Goal: Task Accomplishment & Management: Manage account settings

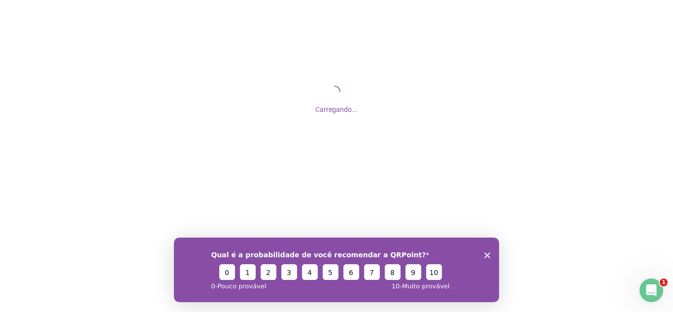
click at [488, 255] on icon "Fechar inquérito" at bounding box center [488, 255] width 6 height 6
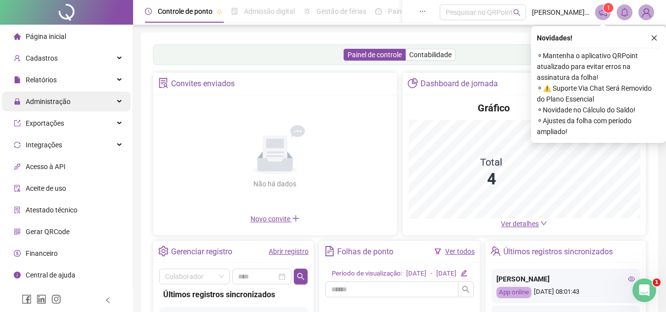
click at [53, 94] on span "Administração" at bounding box center [42, 102] width 57 height 20
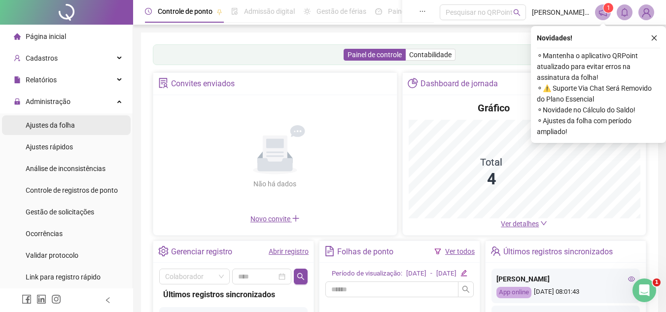
click at [55, 118] on div "Ajustes da folha" at bounding box center [50, 125] width 49 height 20
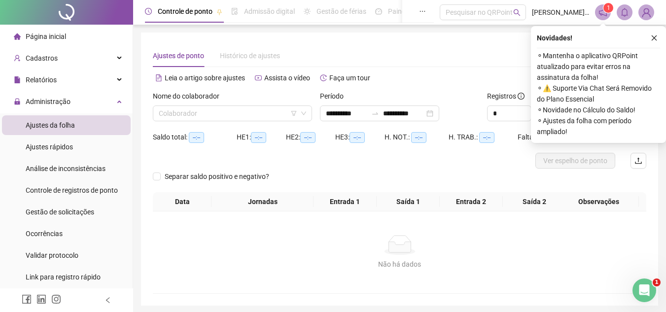
click at [56, 122] on span "Ajustes da folha" at bounding box center [50, 125] width 49 height 8
click at [208, 113] on input "search" at bounding box center [228, 113] width 139 height 15
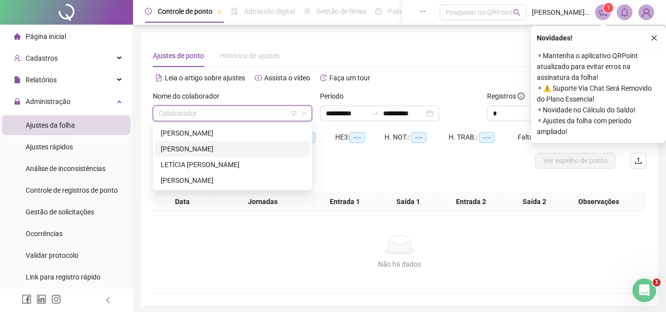
click at [212, 151] on div "[PERSON_NAME]" at bounding box center [232, 148] width 143 height 11
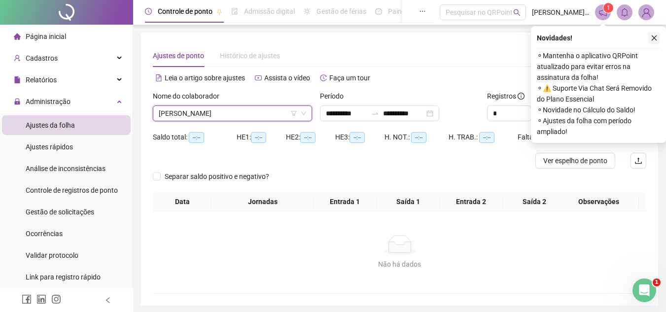
click at [654, 35] on icon "close" at bounding box center [654, 38] width 7 height 7
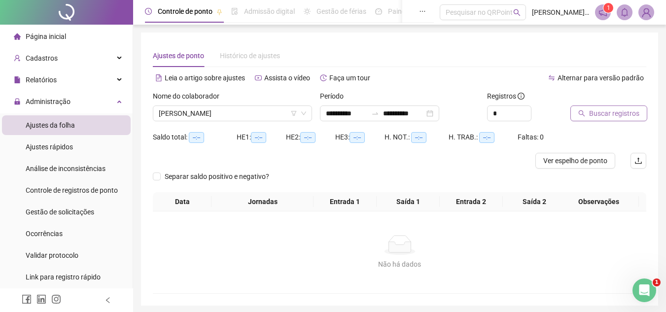
click at [589, 114] on span "Buscar registros" at bounding box center [614, 113] width 50 height 11
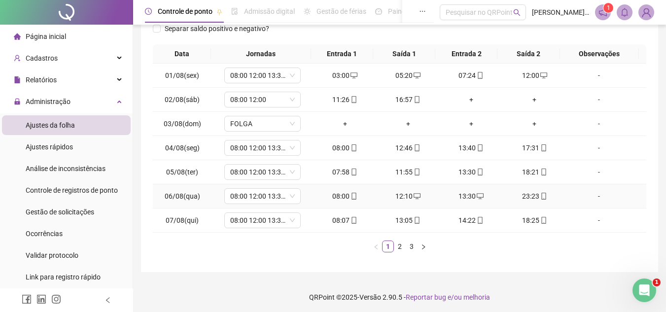
scroll to position [150, 0]
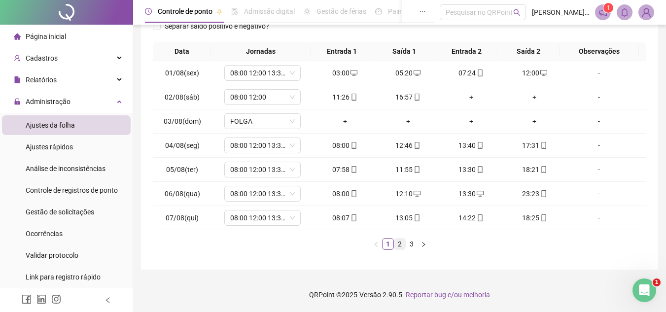
click at [396, 247] on link "2" at bounding box center [399, 244] width 11 height 11
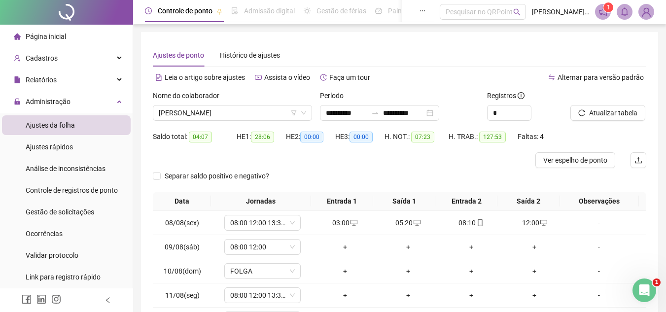
scroll to position [0, 0]
type input "*"
click at [521, 111] on span "Increase Value" at bounding box center [525, 110] width 11 height 9
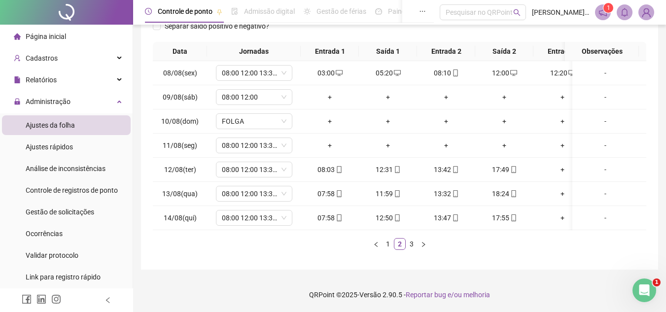
scroll to position [0, 85]
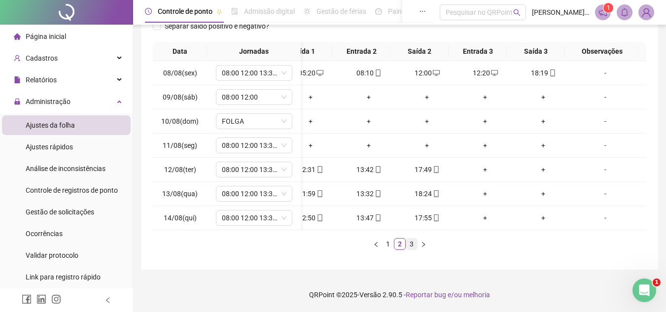
click at [407, 243] on link "3" at bounding box center [411, 244] width 11 height 11
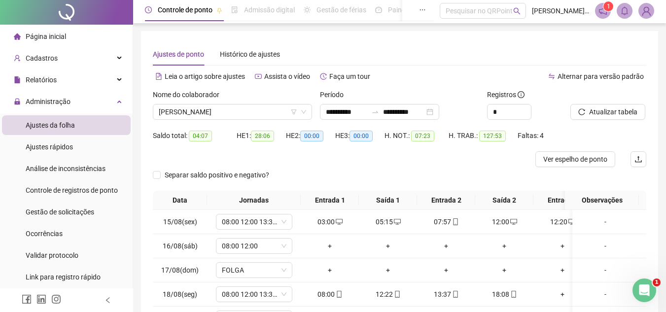
scroll to position [0, 0]
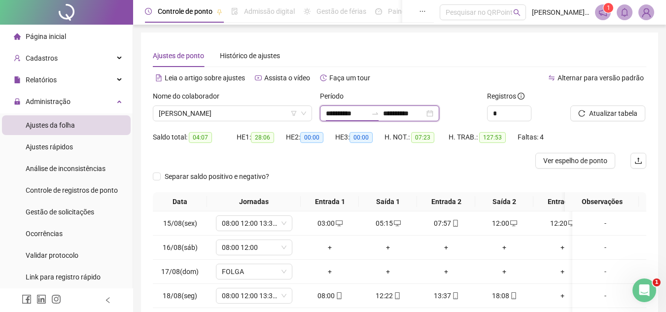
click at [352, 116] on input "**********" at bounding box center [346, 113] width 41 height 11
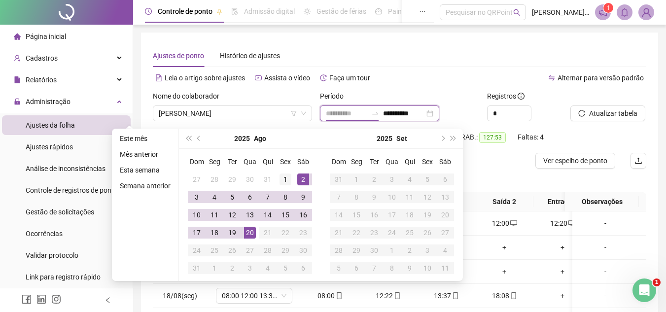
type input "**********"
click at [286, 180] on div "1" at bounding box center [285, 179] width 12 height 12
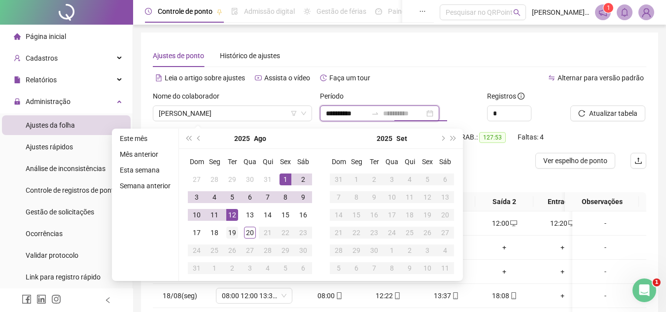
type input "**********"
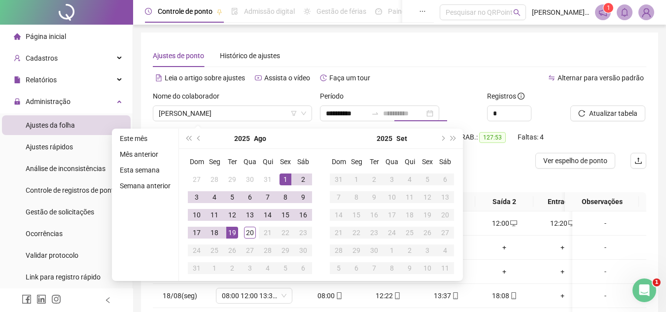
click at [231, 235] on div "19" at bounding box center [232, 233] width 12 height 12
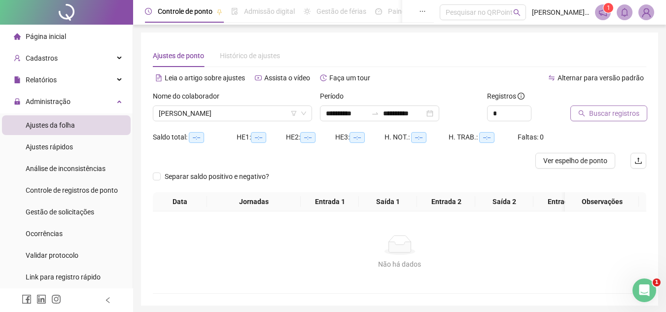
click at [592, 115] on span "Buscar registros" at bounding box center [614, 113] width 50 height 11
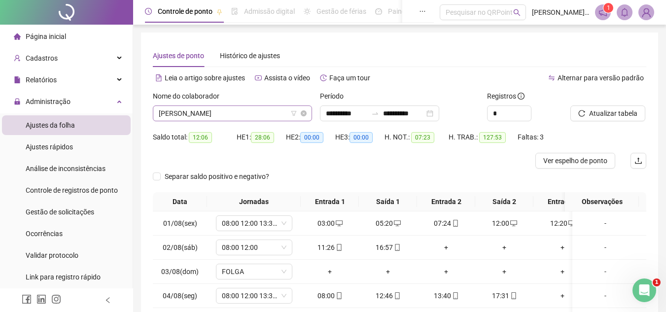
click at [259, 118] on span "[PERSON_NAME]" at bounding box center [232, 113] width 147 height 15
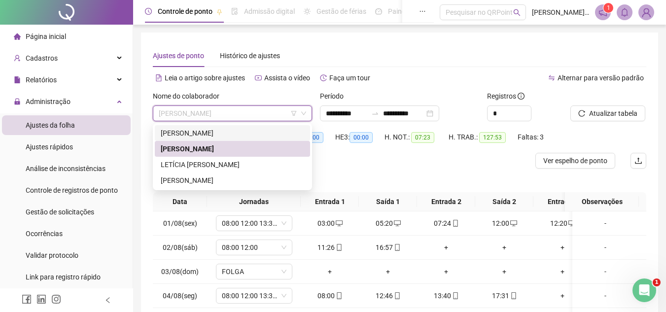
click at [252, 129] on div "[PERSON_NAME]" at bounding box center [232, 133] width 143 height 11
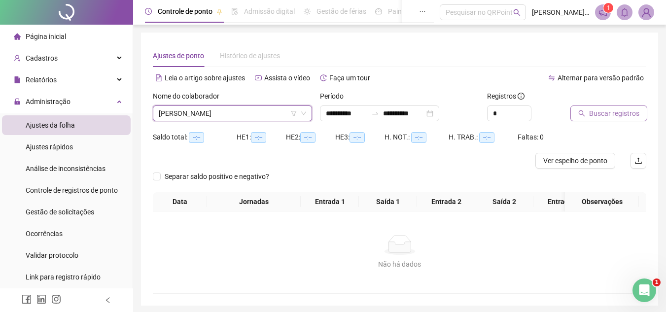
click at [587, 113] on button "Buscar registros" at bounding box center [608, 113] width 77 height 16
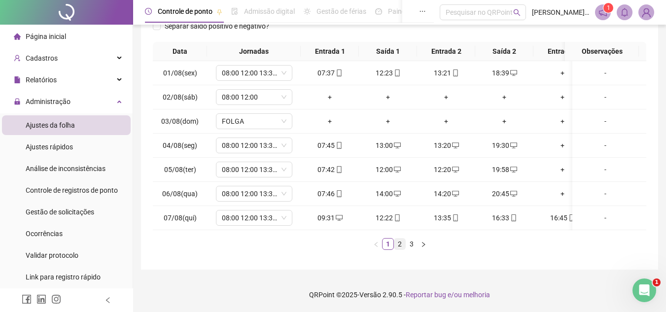
click at [402, 247] on link "2" at bounding box center [399, 244] width 11 height 11
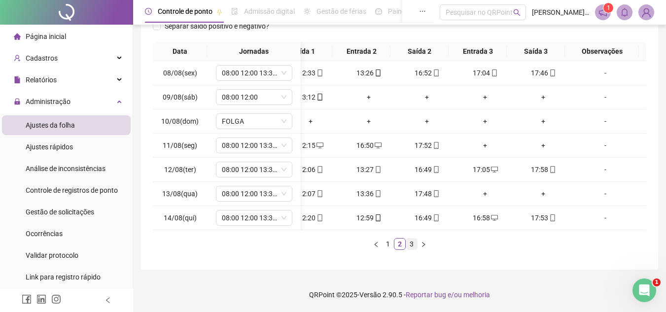
click at [416, 247] on link "3" at bounding box center [411, 244] width 11 height 11
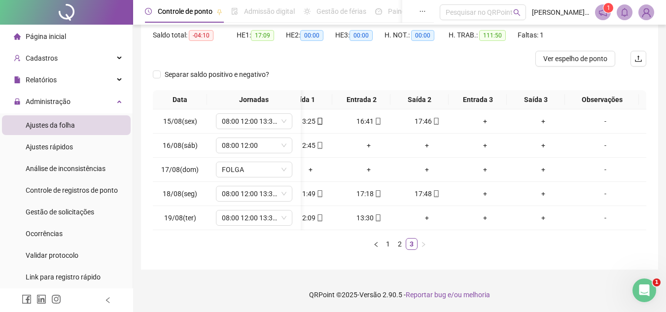
drag, startPoint x: 433, startPoint y: 232, endPoint x: 390, endPoint y: 235, distance: 43.5
click at [390, 235] on div "Data Jornadas Entrada 1 Saída 1 Entrada 2 Saída 2 Entrada 3 Saída 3 Observações…" at bounding box center [399, 170] width 493 height 160
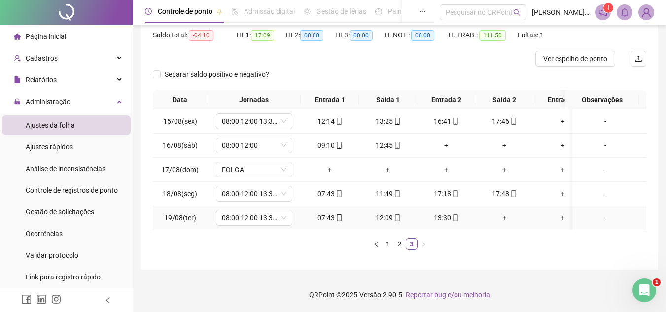
click at [507, 213] on div "+" at bounding box center [504, 217] width 50 height 11
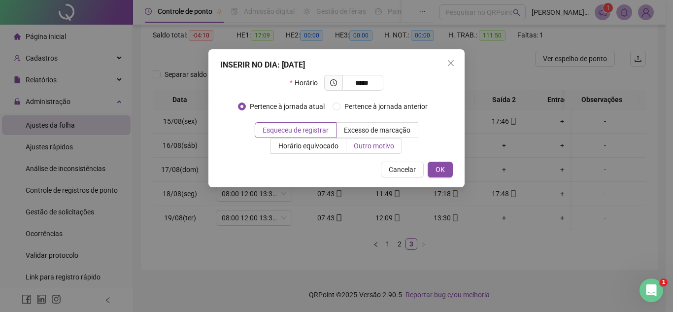
type input "*****"
click at [394, 145] on span "Outro motivo" at bounding box center [374, 146] width 40 height 8
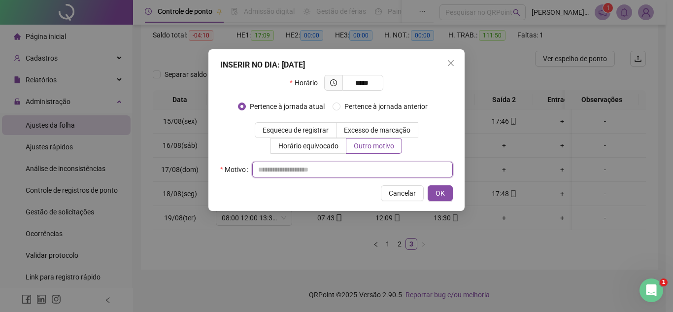
click at [327, 172] on input "text" at bounding box center [352, 170] width 201 height 16
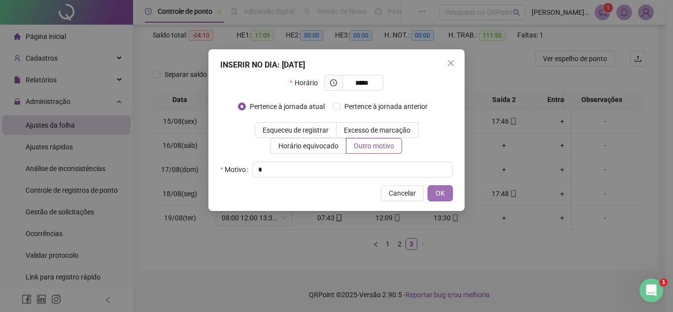
click at [436, 193] on span "OK" at bounding box center [440, 193] width 9 height 11
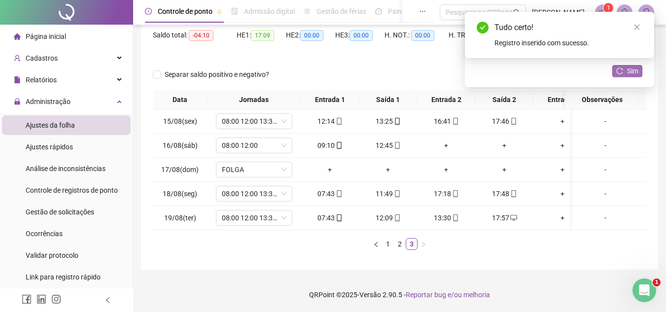
click at [625, 69] on button "Sim" at bounding box center [627, 71] width 30 height 12
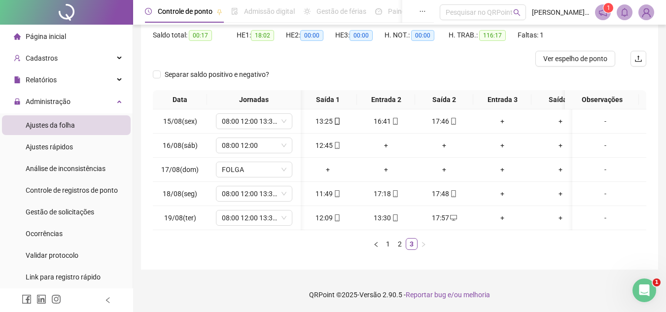
scroll to position [0, 61]
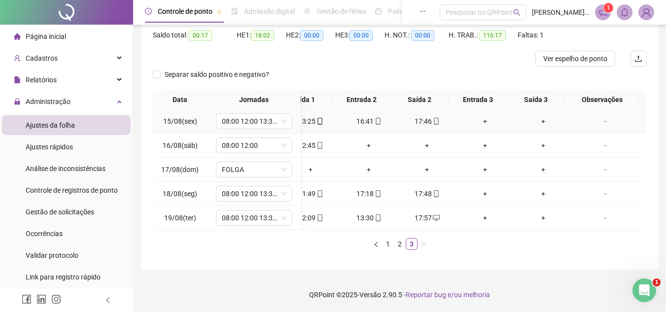
click at [472, 116] on div "+" at bounding box center [485, 121] width 50 height 11
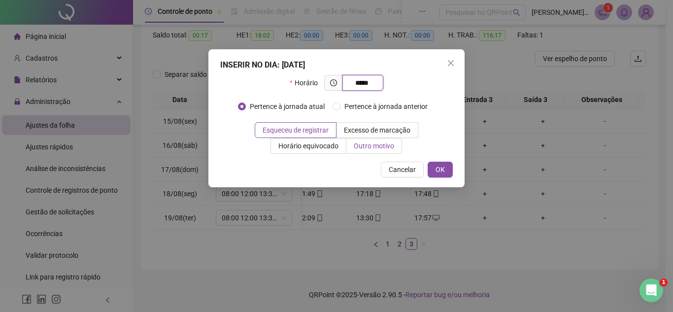
type input "*****"
click at [373, 147] on span "Outro motivo" at bounding box center [374, 146] width 40 height 8
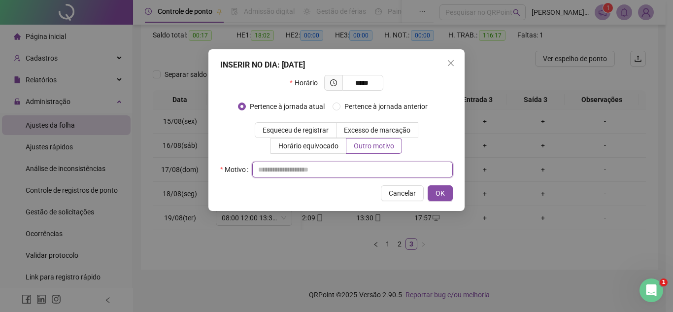
click at [347, 172] on input "text" at bounding box center [352, 170] width 201 height 16
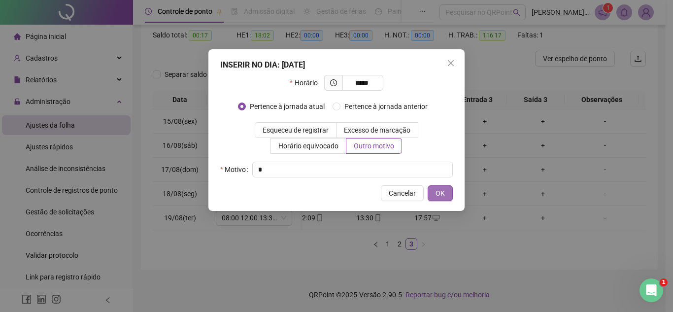
click at [445, 192] on button "OK" at bounding box center [440, 193] width 25 height 16
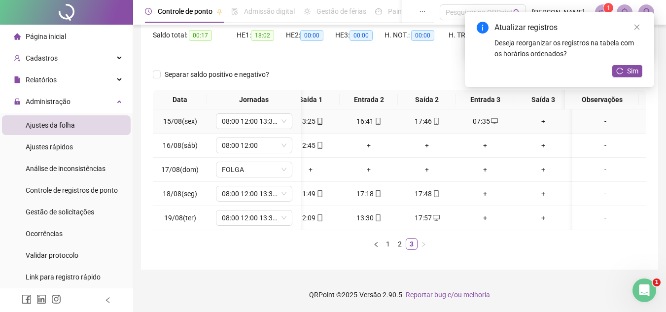
click at [544, 116] on div "+" at bounding box center [543, 121] width 50 height 11
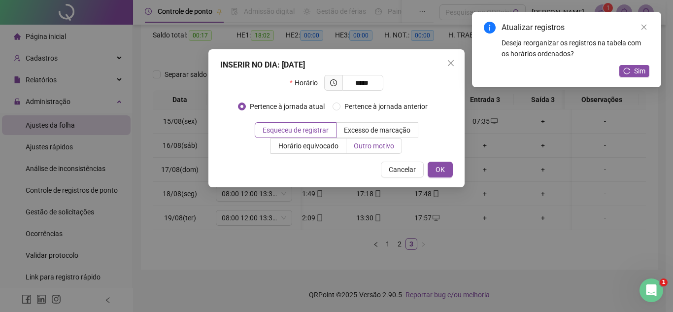
type input "*****"
drag, startPoint x: 377, startPoint y: 141, endPoint x: 359, endPoint y: 153, distance: 21.3
click at [377, 142] on span "Outro motivo" at bounding box center [374, 146] width 40 height 8
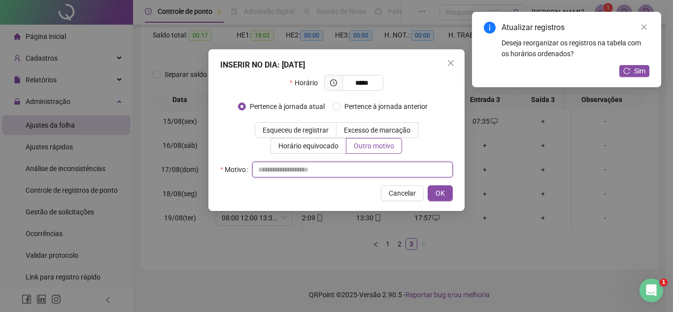
click at [341, 164] on input "text" at bounding box center [352, 170] width 201 height 16
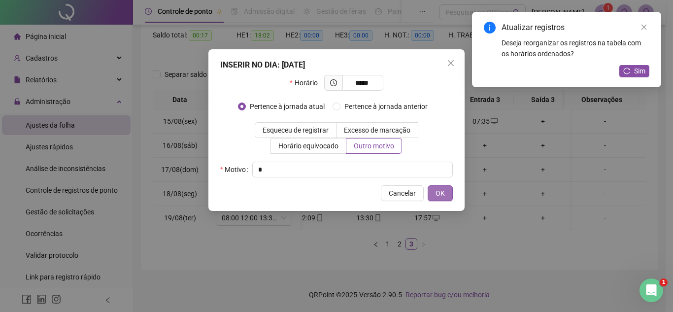
click at [448, 196] on button "OK" at bounding box center [440, 193] width 25 height 16
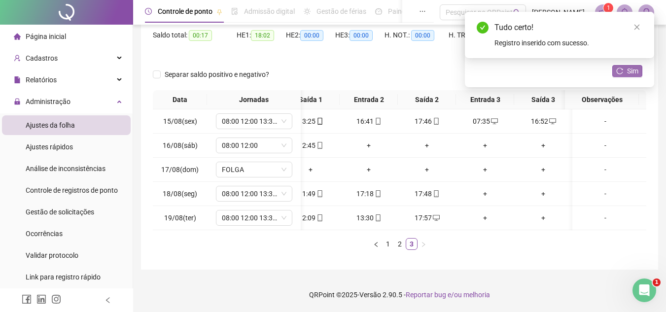
click at [624, 75] on button "Sim" at bounding box center [627, 71] width 30 height 12
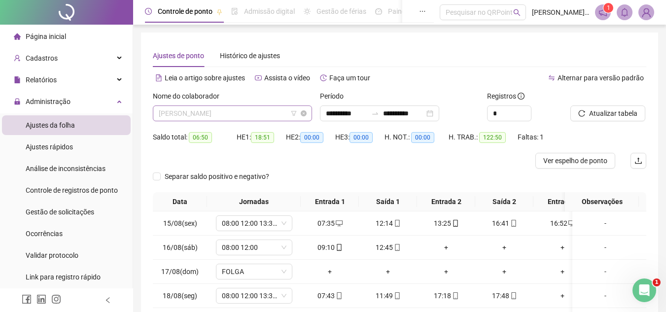
click at [247, 119] on span "[PERSON_NAME]" at bounding box center [232, 113] width 147 height 15
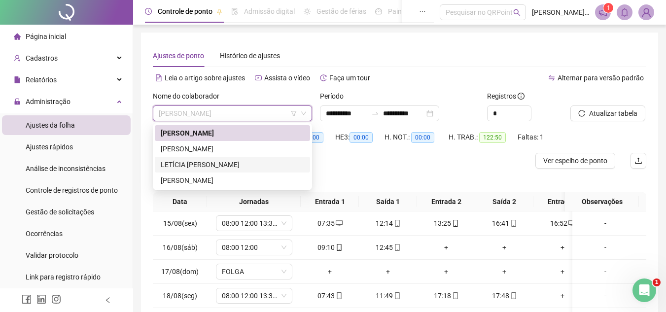
click at [226, 172] on div "LETÍCIA [PERSON_NAME]" at bounding box center [232, 165] width 155 height 16
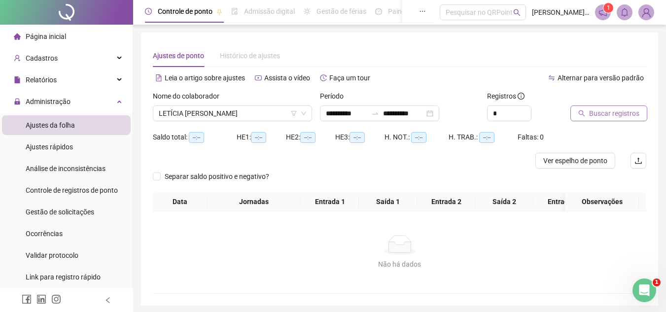
click at [630, 114] on span "Buscar registros" at bounding box center [614, 113] width 50 height 11
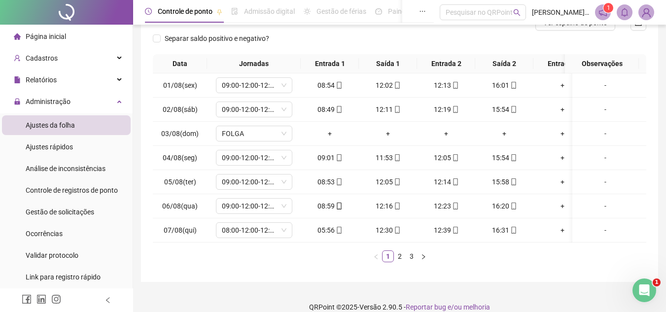
scroll to position [158, 0]
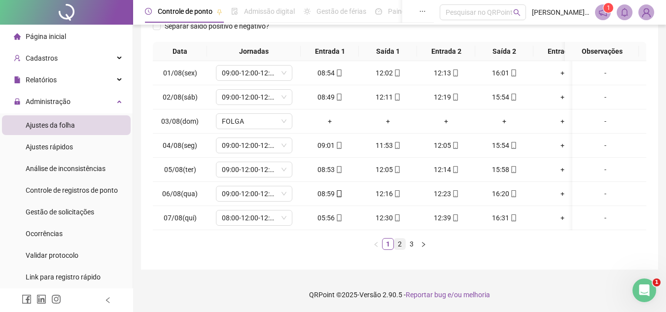
click at [402, 245] on link "2" at bounding box center [399, 244] width 11 height 11
click at [414, 242] on link "3" at bounding box center [411, 244] width 11 height 11
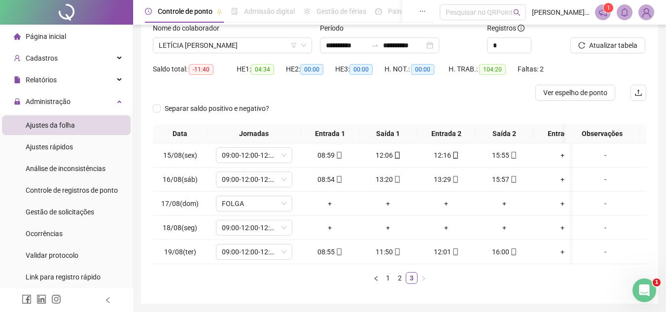
scroll to position [60, 0]
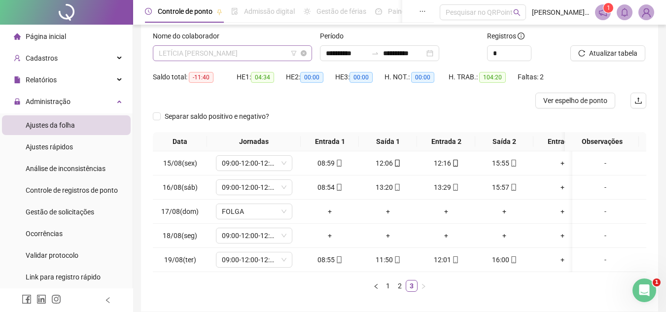
click at [243, 56] on span "LETÍCIA [PERSON_NAME]" at bounding box center [232, 53] width 147 height 15
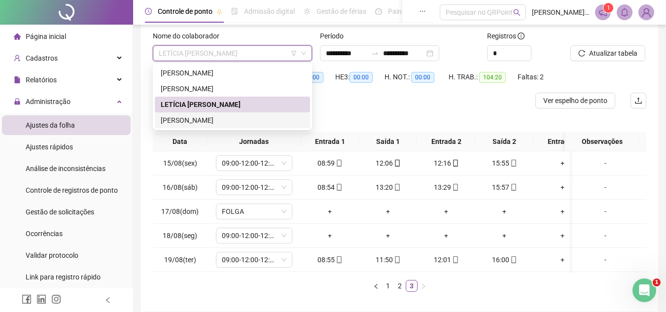
click at [214, 119] on div "[PERSON_NAME]" at bounding box center [232, 120] width 143 height 11
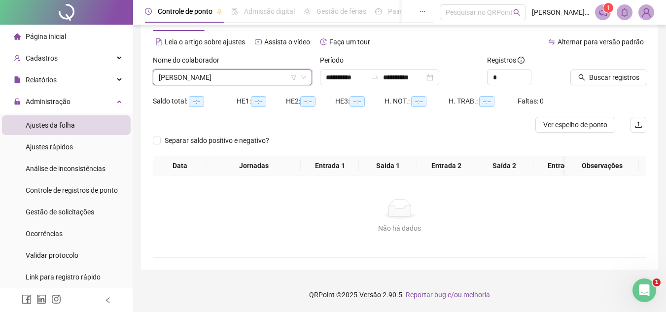
scroll to position [43, 0]
click at [620, 72] on span "Buscar registros" at bounding box center [614, 77] width 50 height 11
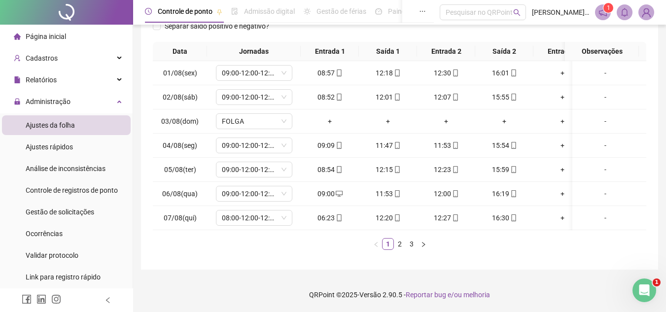
scroll to position [158, 0]
click at [402, 243] on link "2" at bounding box center [399, 244] width 11 height 11
click at [401, 243] on link "2" at bounding box center [399, 244] width 11 height 11
click at [409, 244] on link "3" at bounding box center [411, 244] width 11 height 11
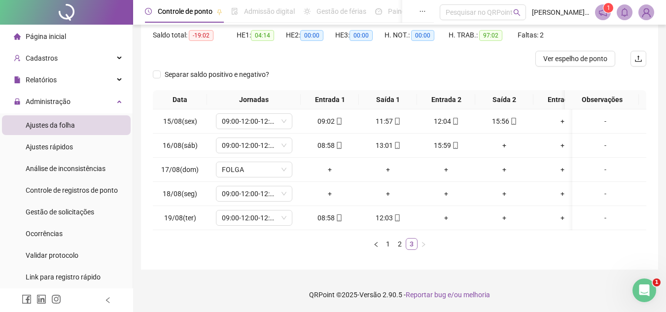
scroll to position [109, 0]
click at [506, 140] on div "+" at bounding box center [504, 145] width 50 height 11
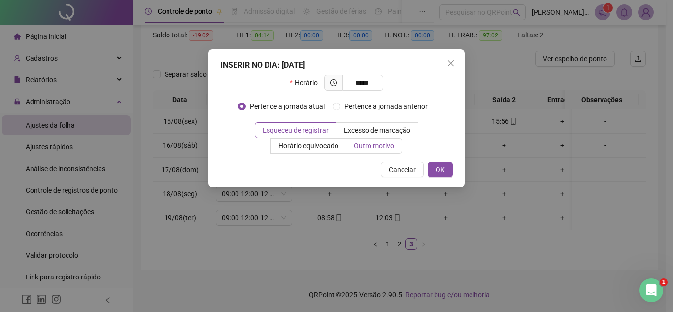
type input "*****"
click at [381, 149] on span "Outro motivo" at bounding box center [374, 146] width 40 height 8
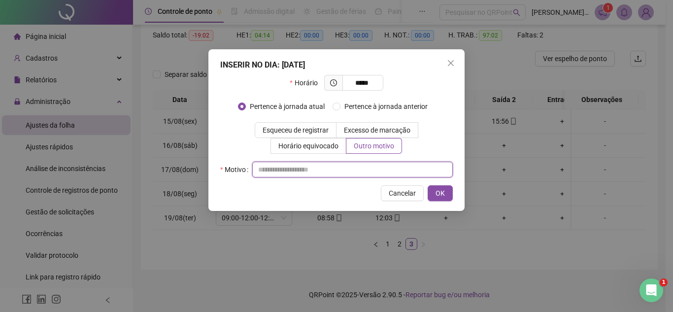
click at [357, 172] on input "text" at bounding box center [352, 170] width 201 height 16
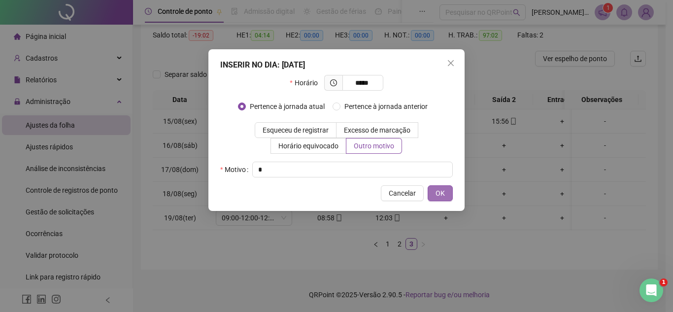
click at [434, 195] on button "OK" at bounding box center [440, 193] width 25 height 16
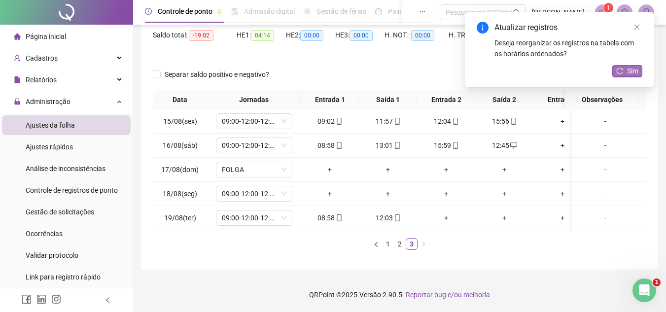
click at [623, 70] on icon "reload" at bounding box center [619, 71] width 7 height 7
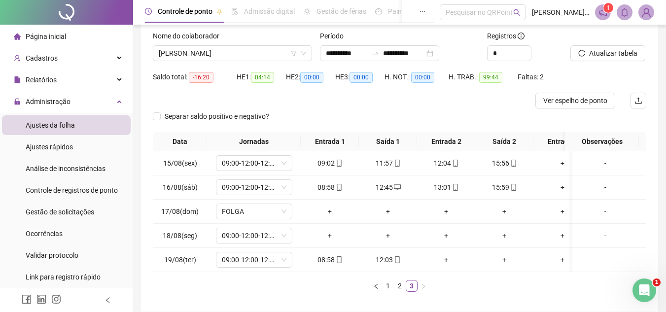
scroll to position [0, 0]
